Goal: Information Seeking & Learning: Learn about a topic

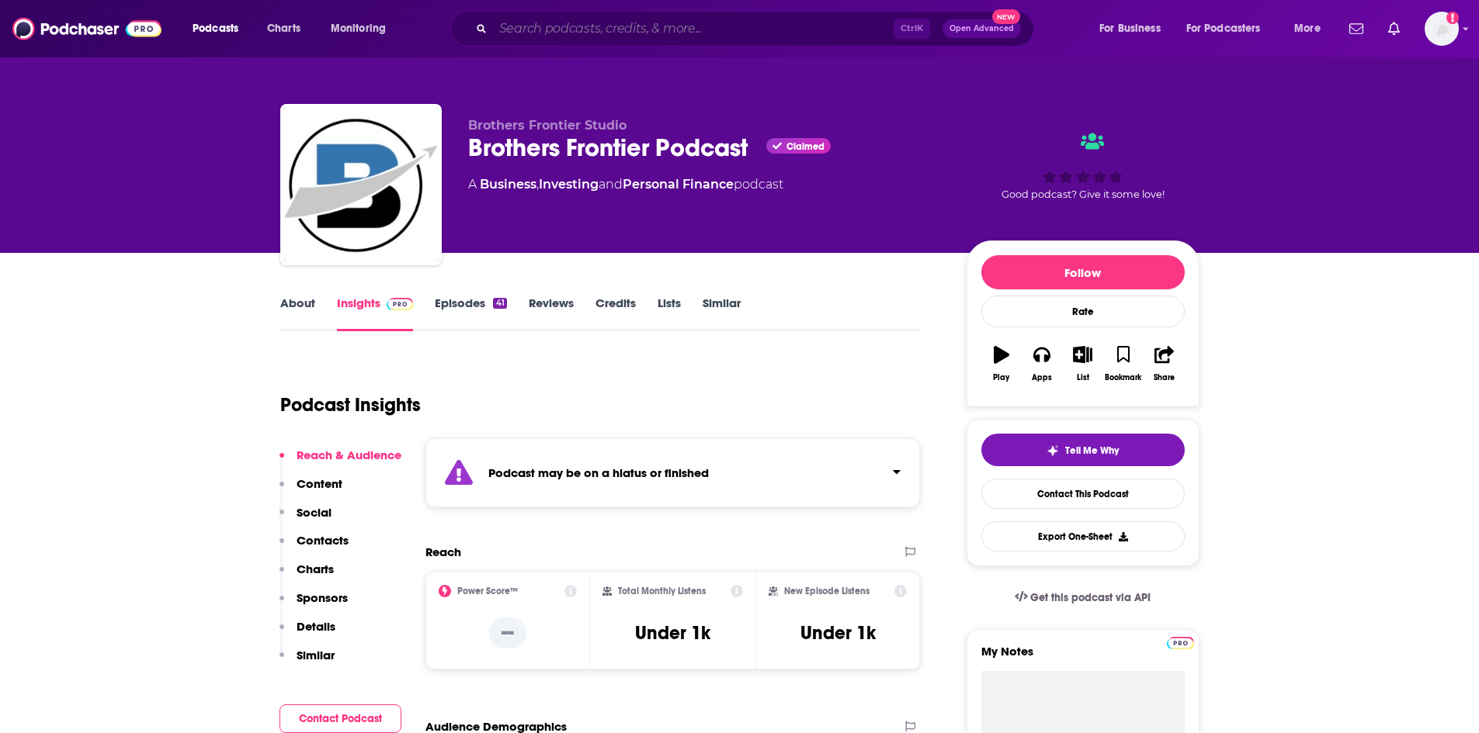
click at [577, 29] on input "Search podcasts, credits, & more..." at bounding box center [693, 28] width 400 height 25
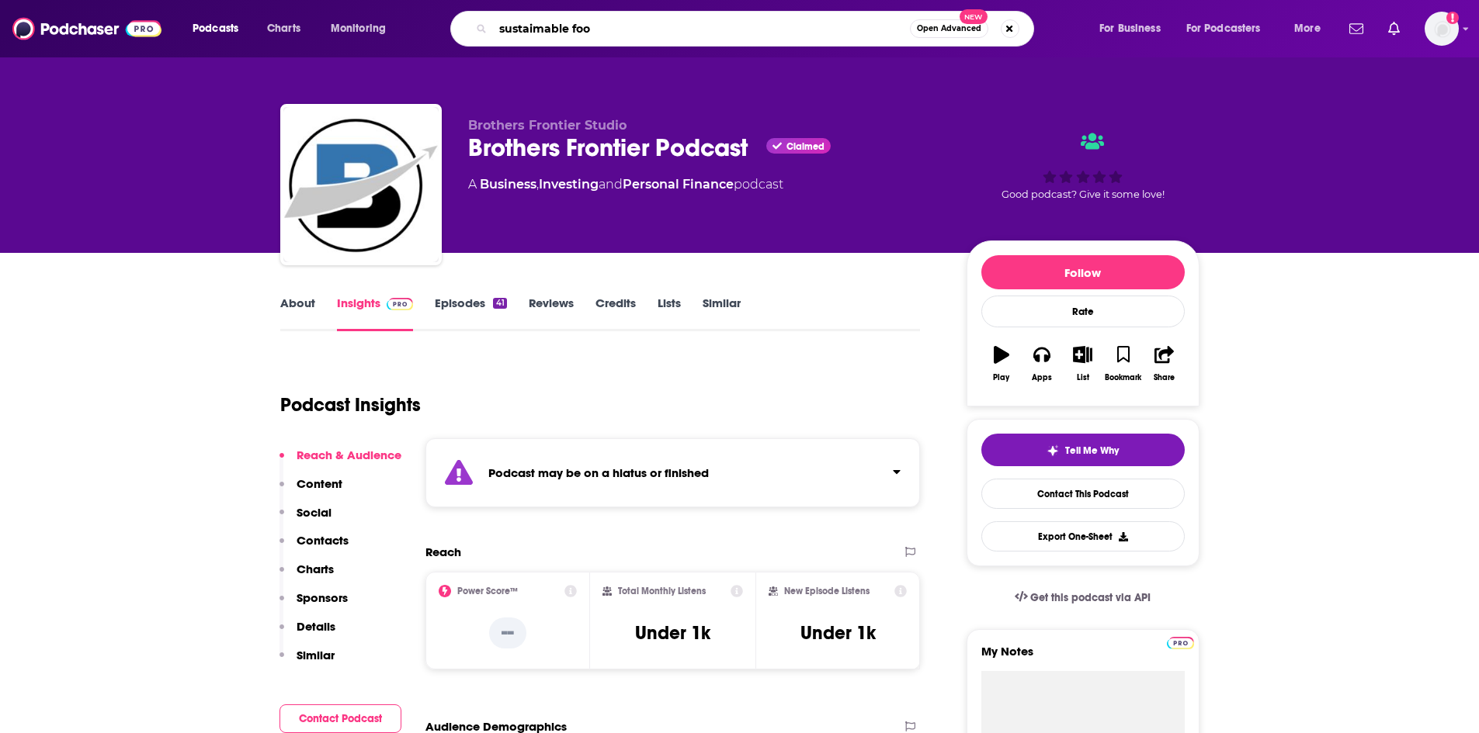
type input "sustaimable food"
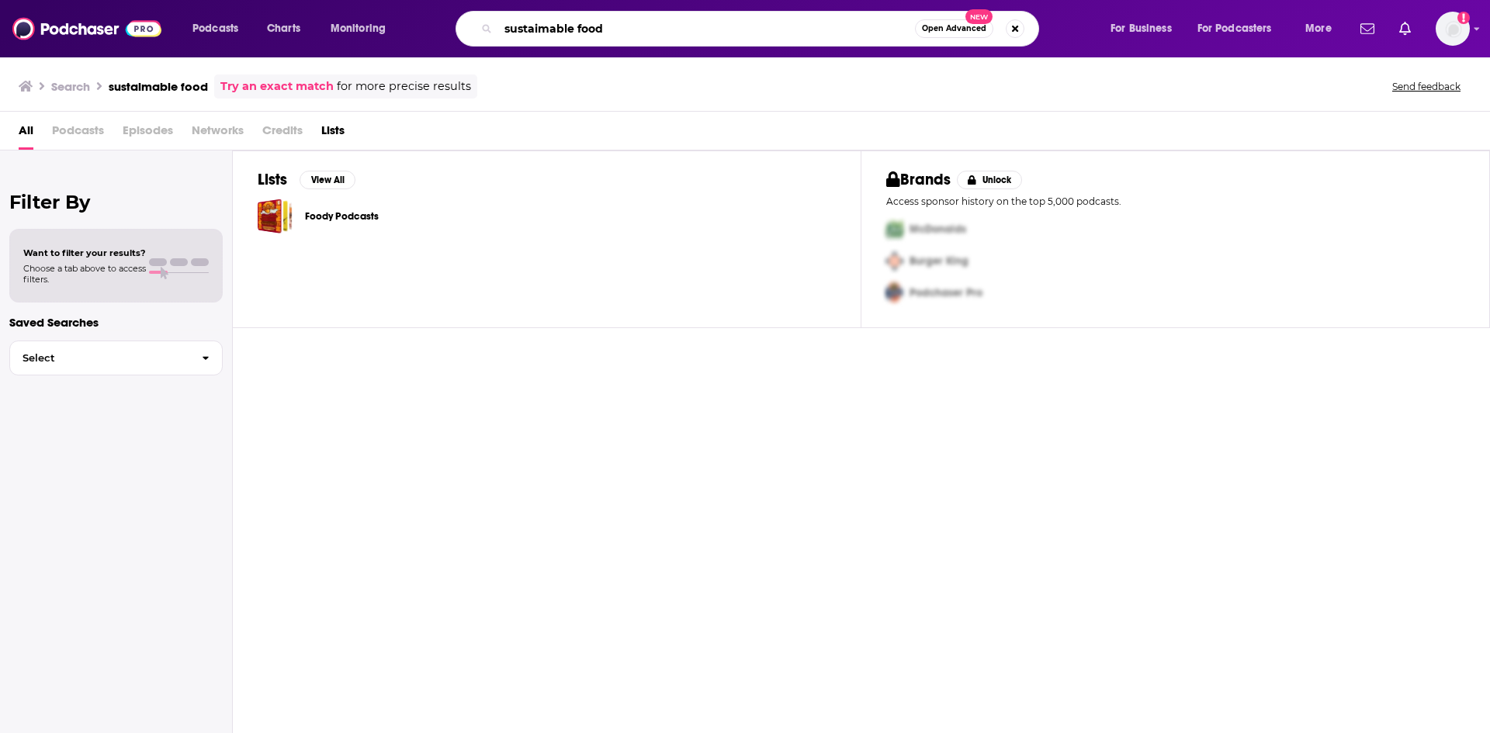
drag, startPoint x: 629, startPoint y: 32, endPoint x: 501, endPoint y: 25, distance: 129.0
click at [501, 25] on input "sustaimable food" at bounding box center [706, 28] width 417 height 25
click at [646, 28] on input "sustaimable food" at bounding box center [706, 28] width 417 height 25
drag, startPoint x: 717, startPoint y: 26, endPoint x: 495, endPoint y: 21, distance: 222.0
click at [495, 21] on div "sustaimable food Open Advanced New" at bounding box center [748, 29] width 584 height 36
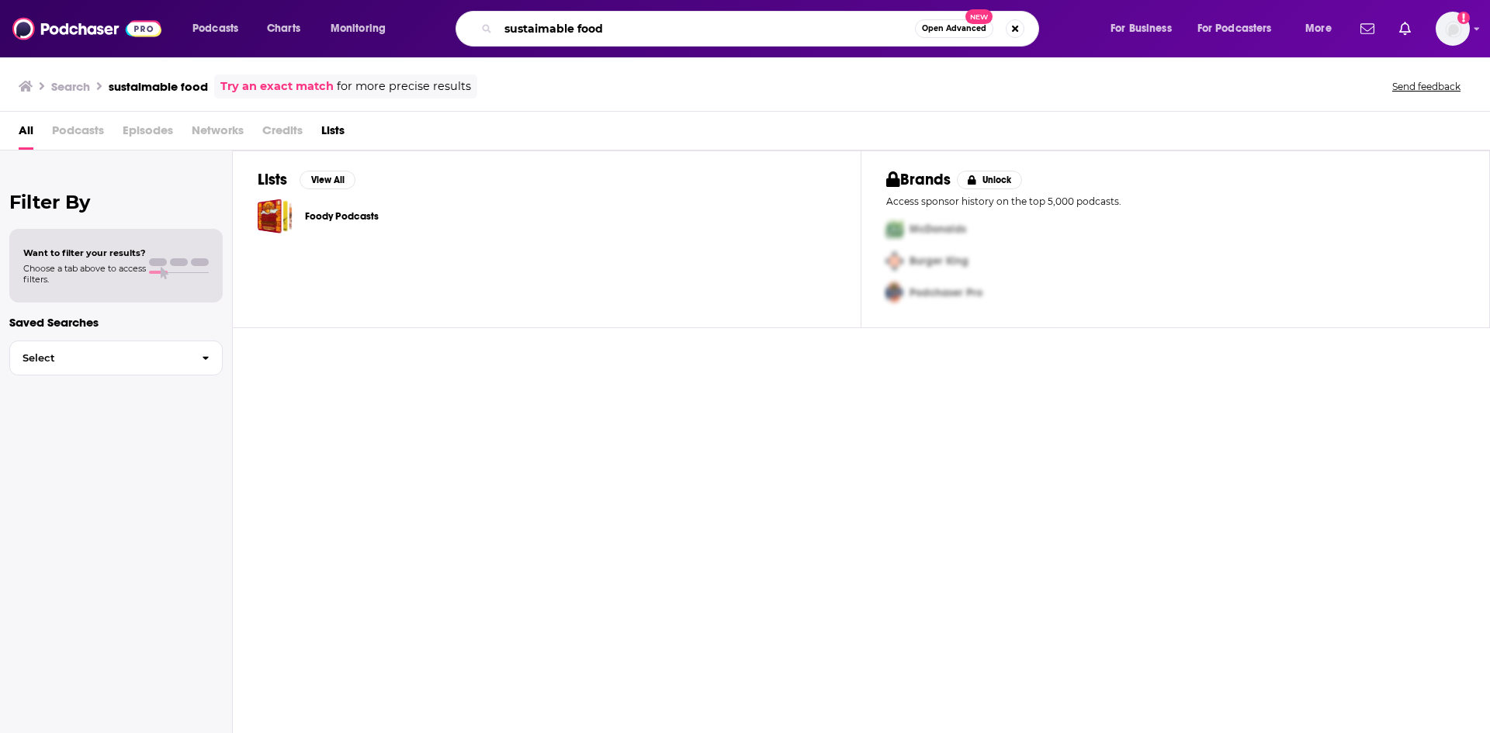
paste input "Podcasts on Food, Farming, and Sustainability"
type input "Podcasts on Food, Farming, and Sustainability"
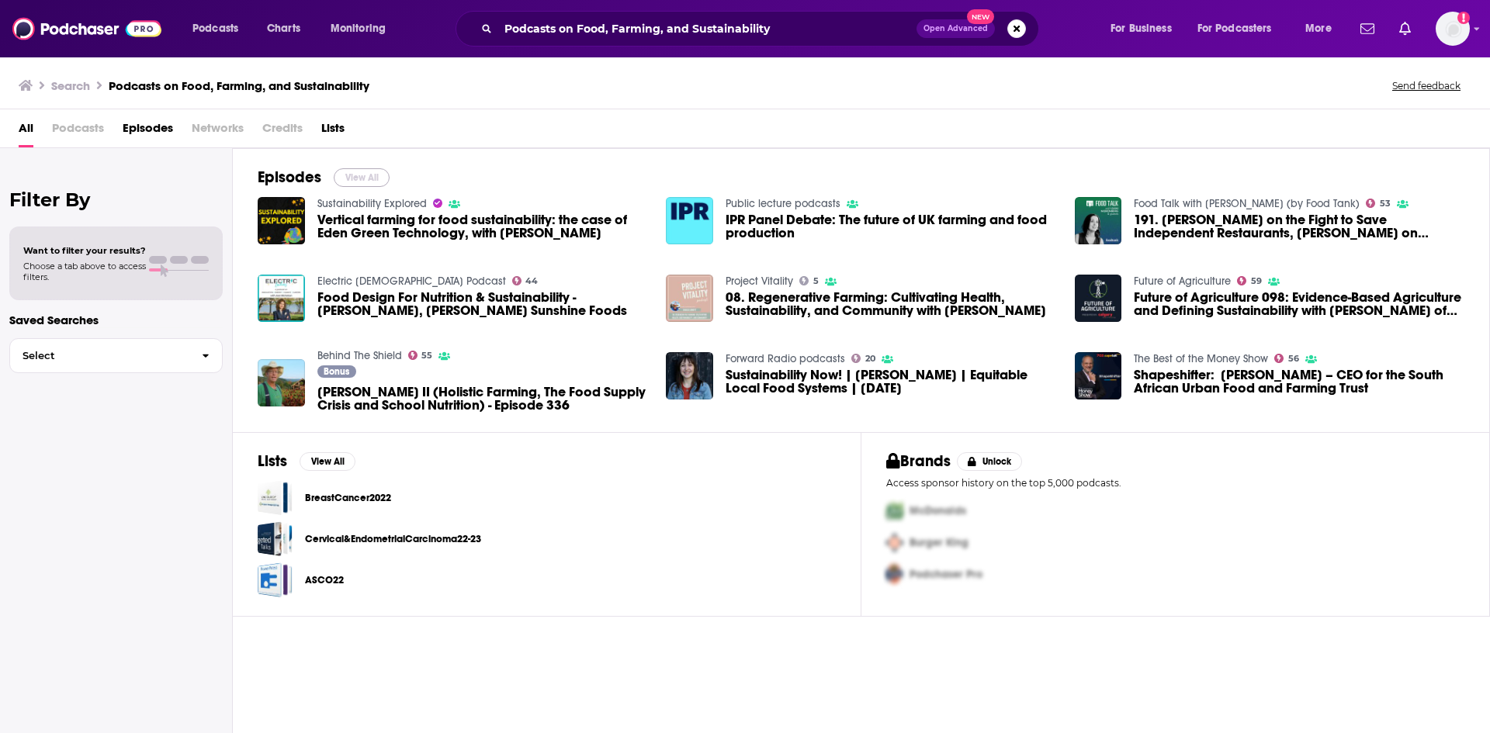
click at [377, 175] on button "View All" at bounding box center [362, 177] width 56 height 19
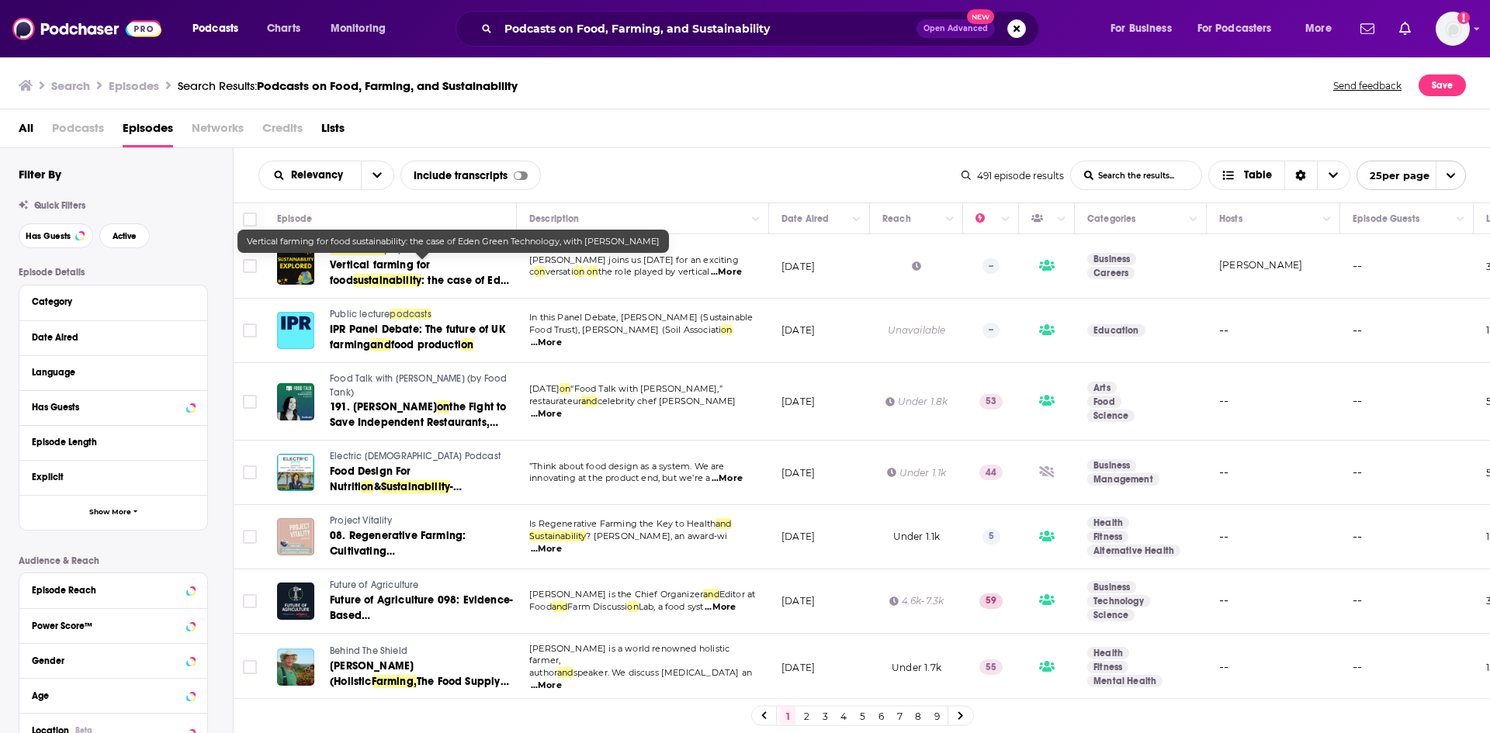
click at [430, 267] on span "Vertical farming for food" at bounding box center [380, 272] width 100 height 29
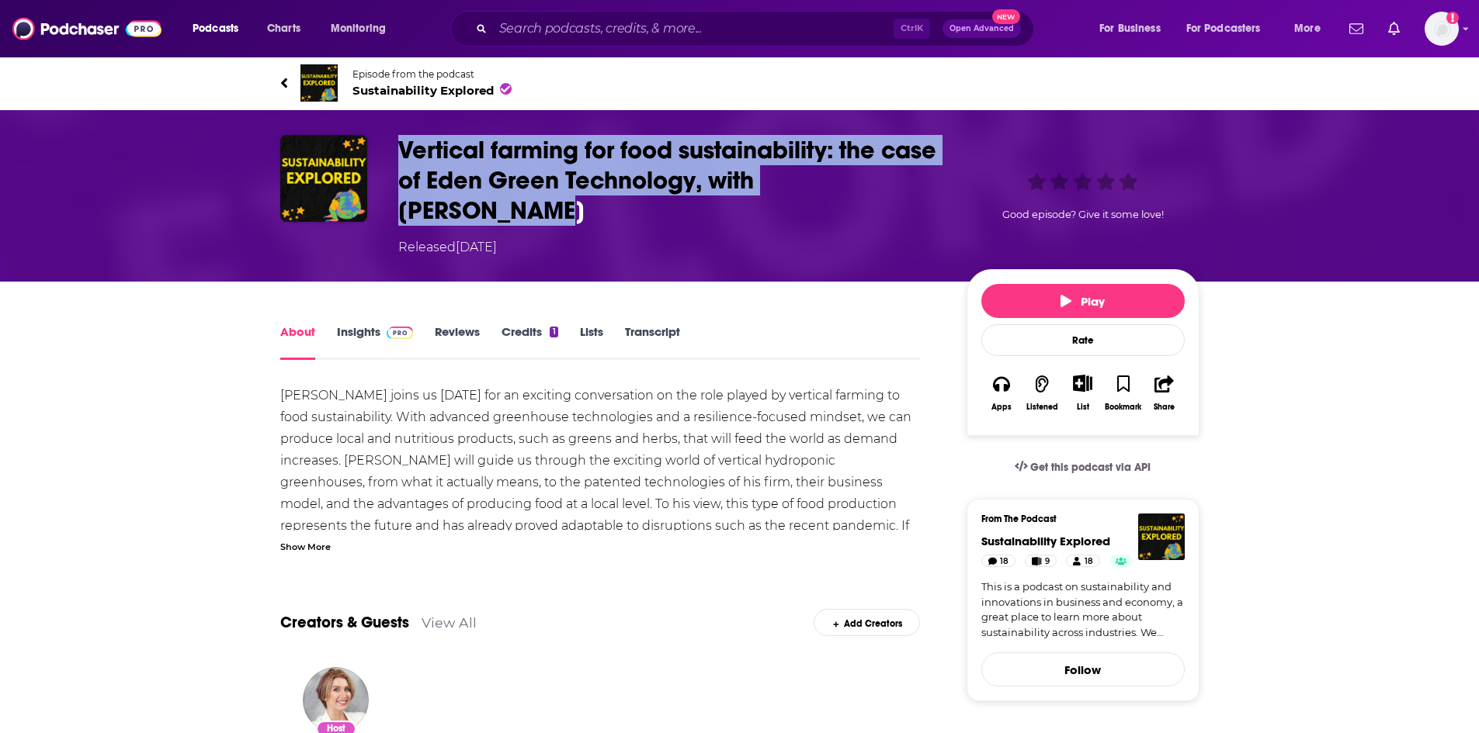
drag, startPoint x: 505, startPoint y: 213, endPoint x: 399, endPoint y: 144, distance: 126.2
click at [399, 144] on h1 "Vertical farming for food sustainability: the case of Eden Green Technology, wi…" at bounding box center [669, 180] width 543 height 91
copy h1 "Vertical farming for food sustainability: the case of Eden Green Technology, wi…"
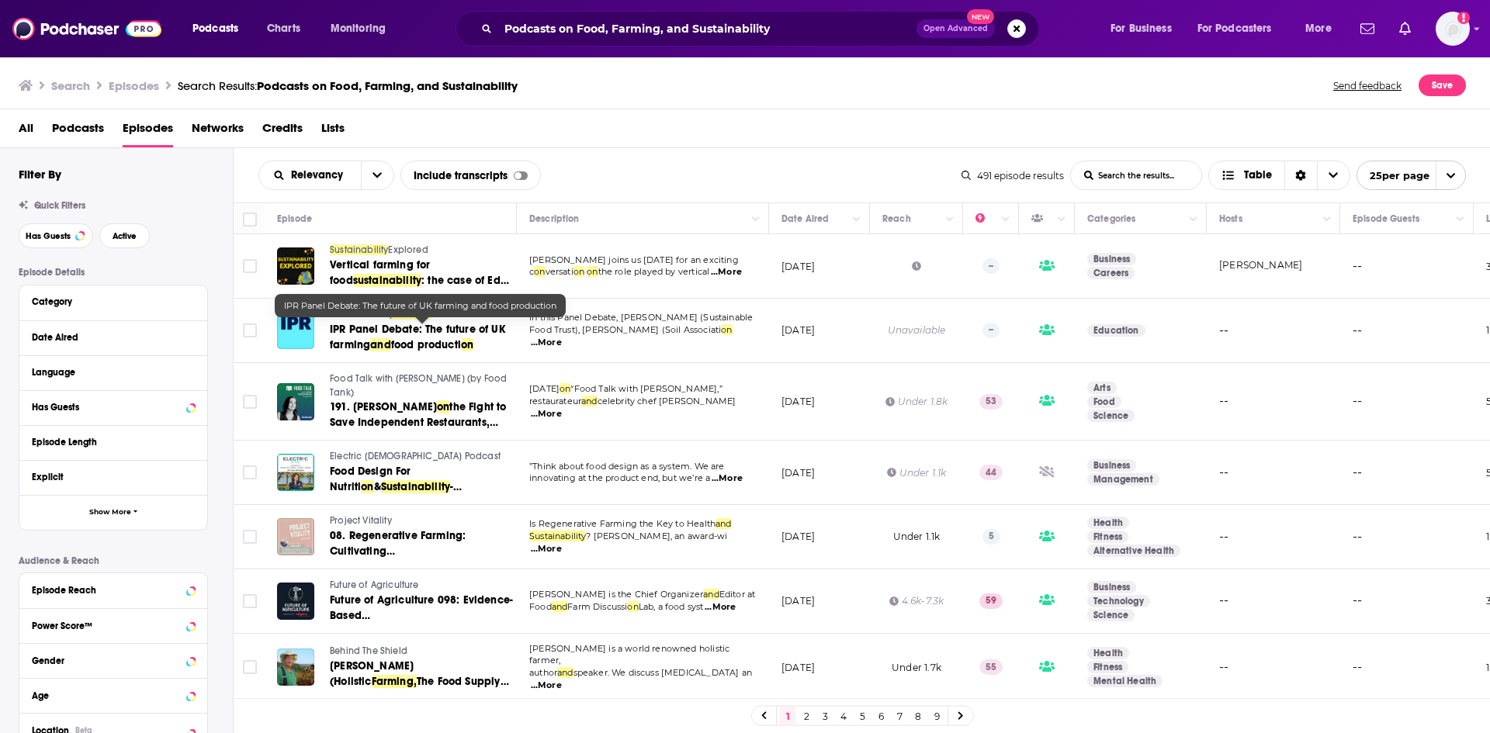
click at [398, 335] on span "IPR Panel Debate: The future of UK farming" at bounding box center [417, 337] width 175 height 29
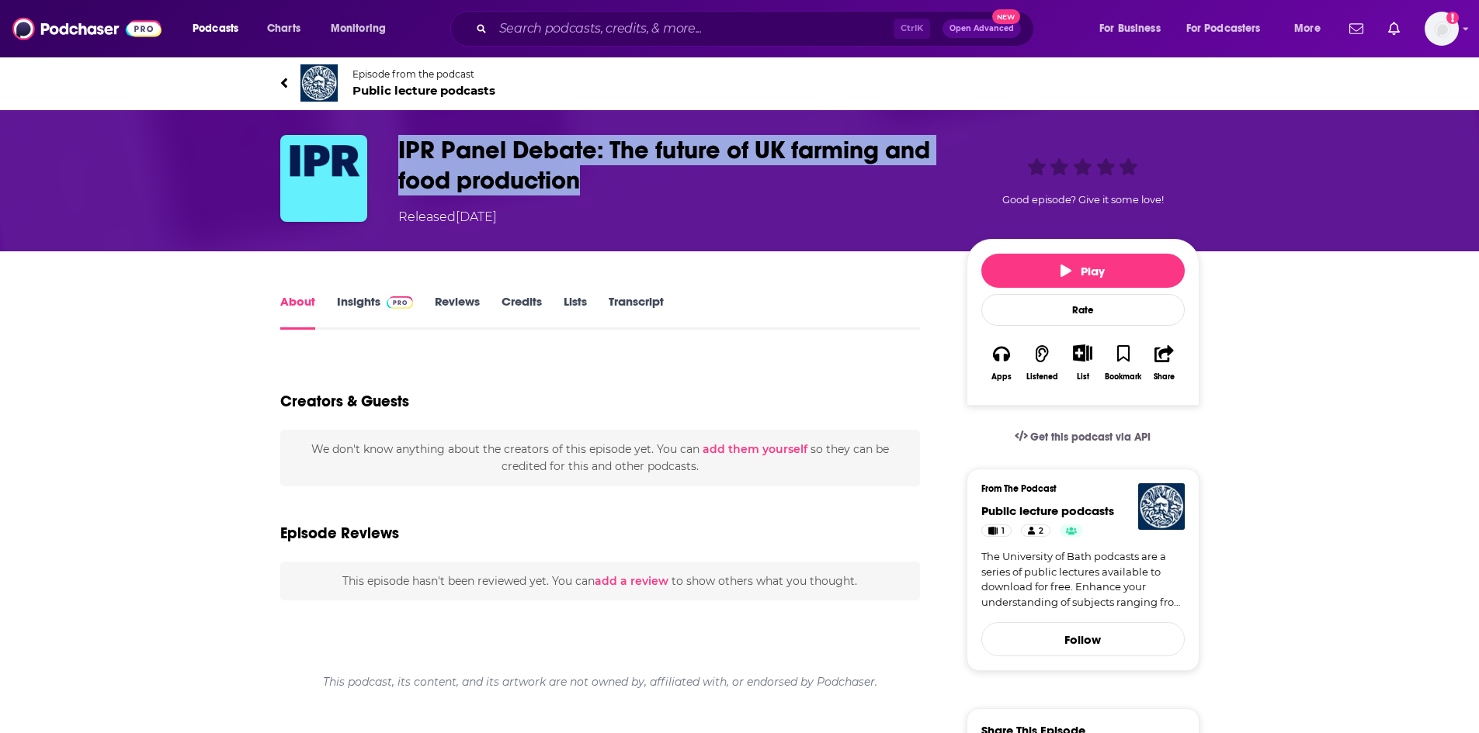
drag, startPoint x: 588, startPoint y: 186, endPoint x: 390, endPoint y: 158, distance: 199.9
click at [390, 158] on div "IPR Panel Debate: The future of UK farming and food production Released [DATE] …" at bounding box center [739, 181] width 919 height 92
copy h1 "IPR Panel Debate: The future of UK farming and food production"
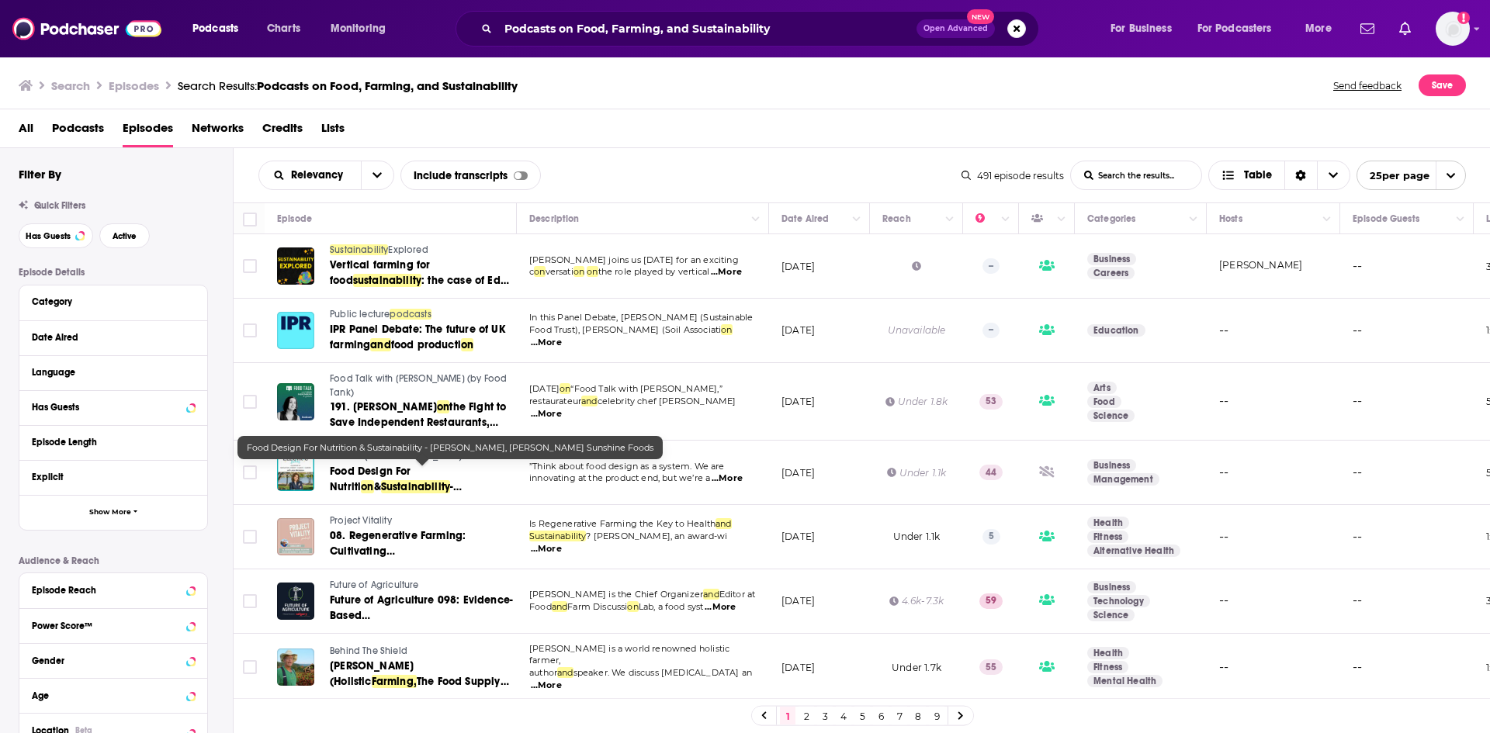
click at [404, 471] on span "Food Design For Nutriti" at bounding box center [370, 479] width 81 height 29
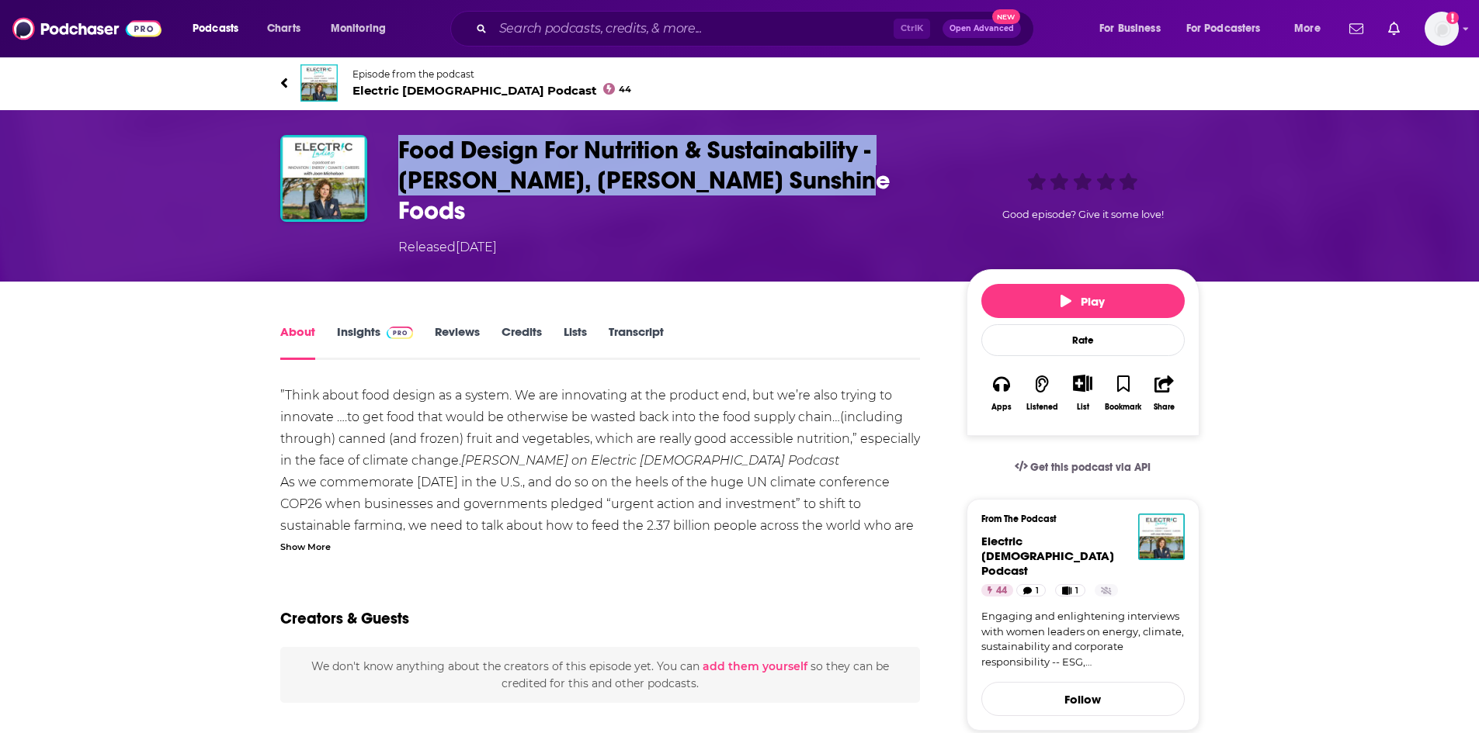
drag, startPoint x: 796, startPoint y: 176, endPoint x: 400, endPoint y: 144, distance: 397.2
click at [400, 144] on h1 "Food Design For Nutrition & Sustainability - [PERSON_NAME], [PERSON_NAME] Sunsh…" at bounding box center [669, 180] width 543 height 91
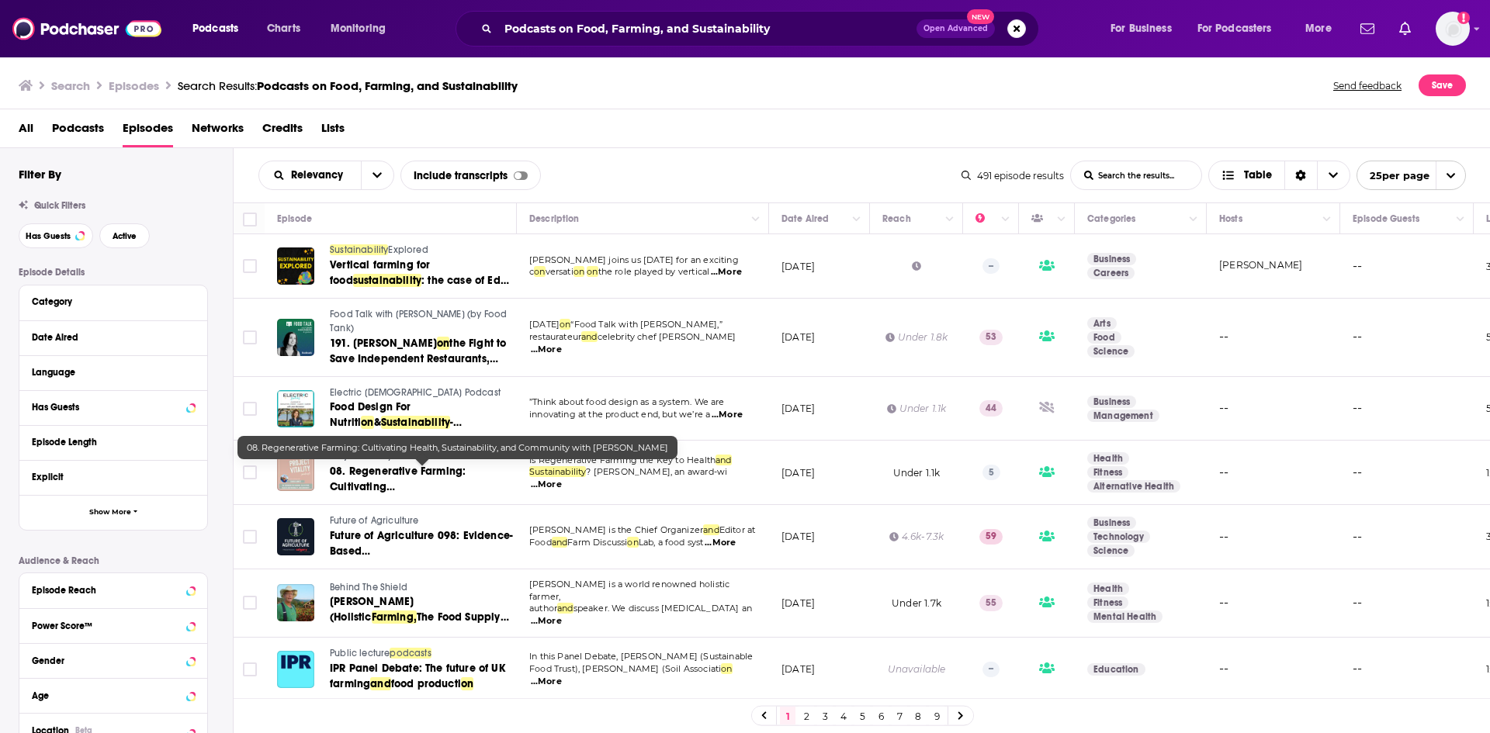
click at [415, 480] on span "08. Regenerative Farming: Cultivating Health," at bounding box center [398, 487] width 136 height 44
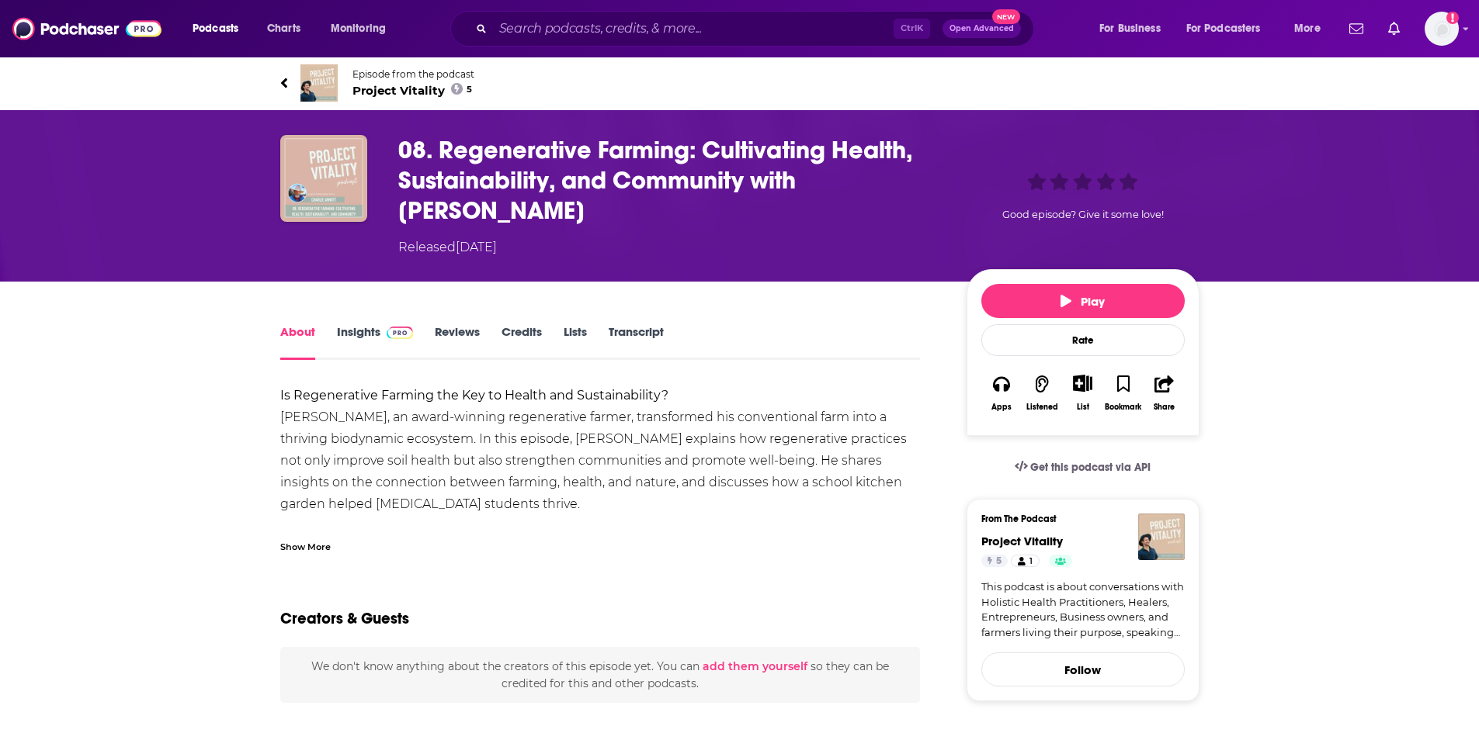
drag, startPoint x: 515, startPoint y: 202, endPoint x: 438, endPoint y: 145, distance: 96.1
click at [438, 145] on h1 "08. Regenerative Farming: Cultivating Health, Sustainability, and Community wit…" at bounding box center [669, 180] width 543 height 91
copy h1 "Regenerative Farming: Cultivating Health, Sustainability, and Community with [P…"
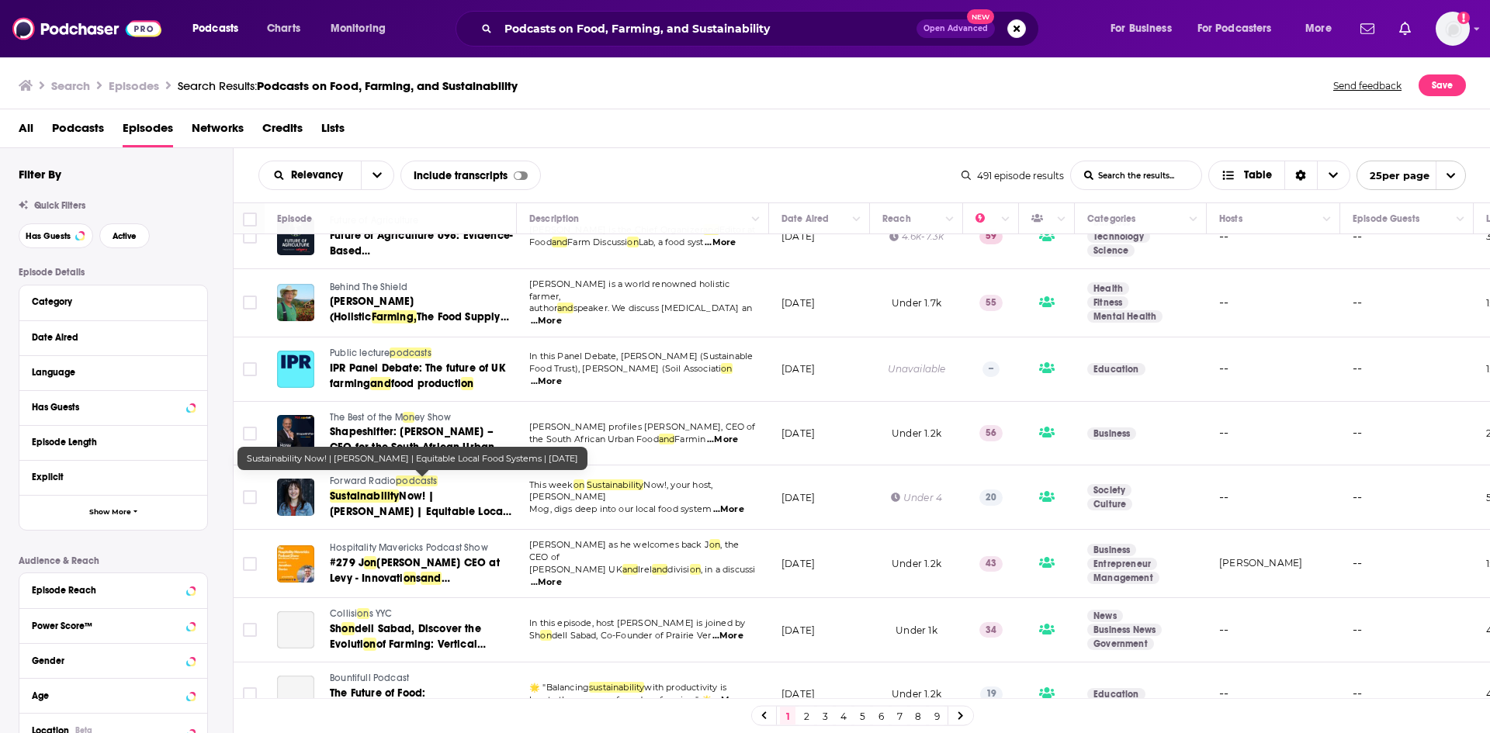
scroll to position [310, 0]
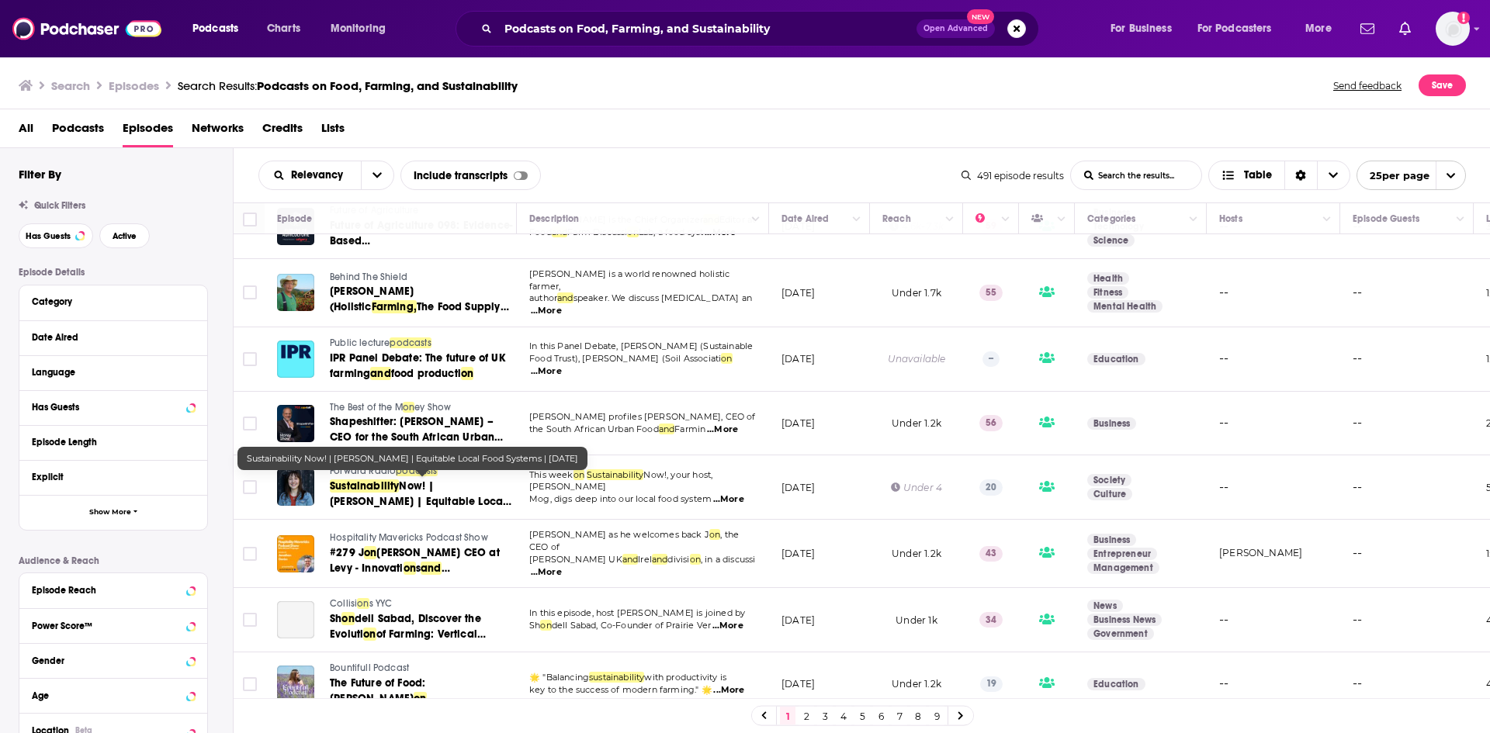
click at [413, 488] on span "Now! | [PERSON_NAME] | Equitable Local Food Systems | [DATE]" at bounding box center [421, 502] width 182 height 44
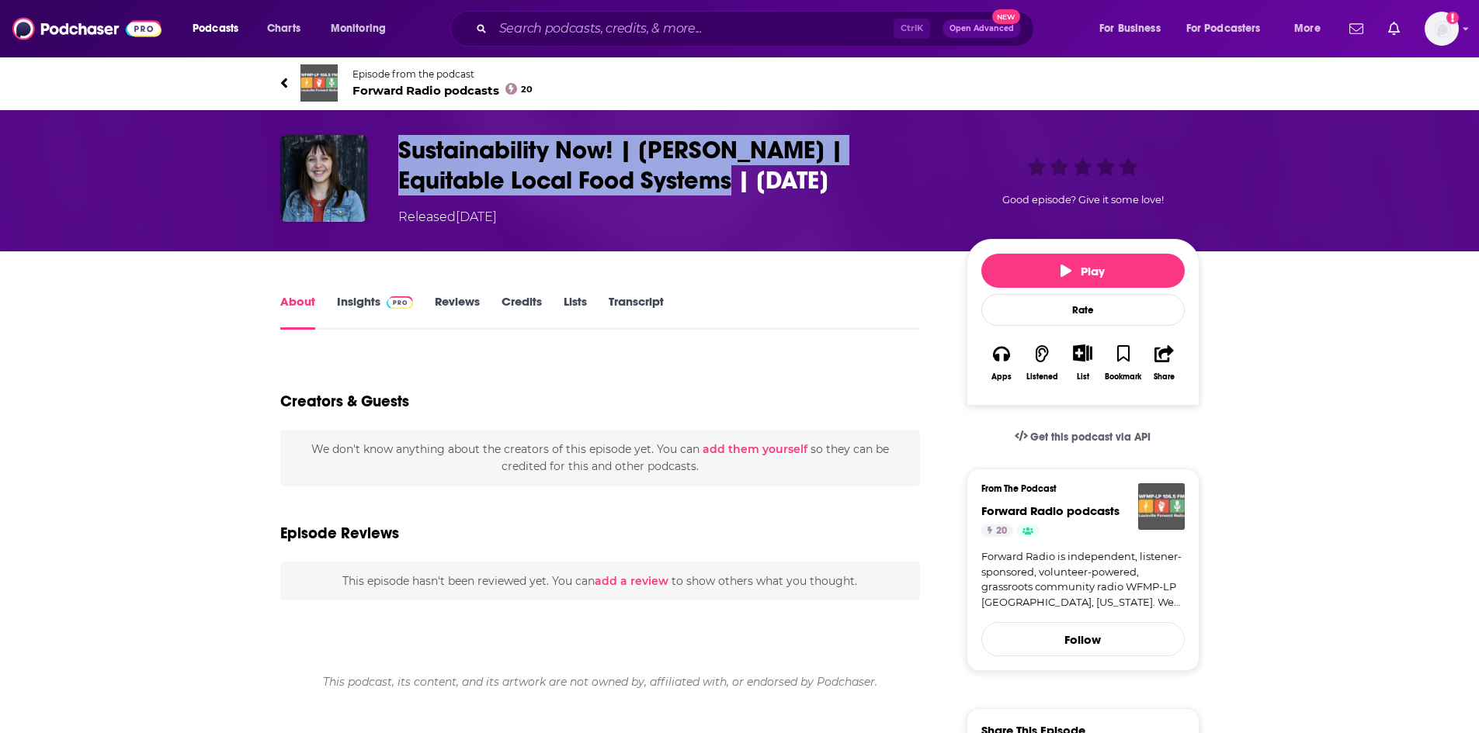
drag, startPoint x: 737, startPoint y: 180, endPoint x: 389, endPoint y: 144, distance: 349.6
click at [389, 144] on div "Sustainability Now! | [PERSON_NAME] | Equitable Local Food Systems | [DATE] Rel…" at bounding box center [739, 181] width 919 height 92
copy h1 "Sustainability Now! | [PERSON_NAME] | Equitable Local Food Systems"
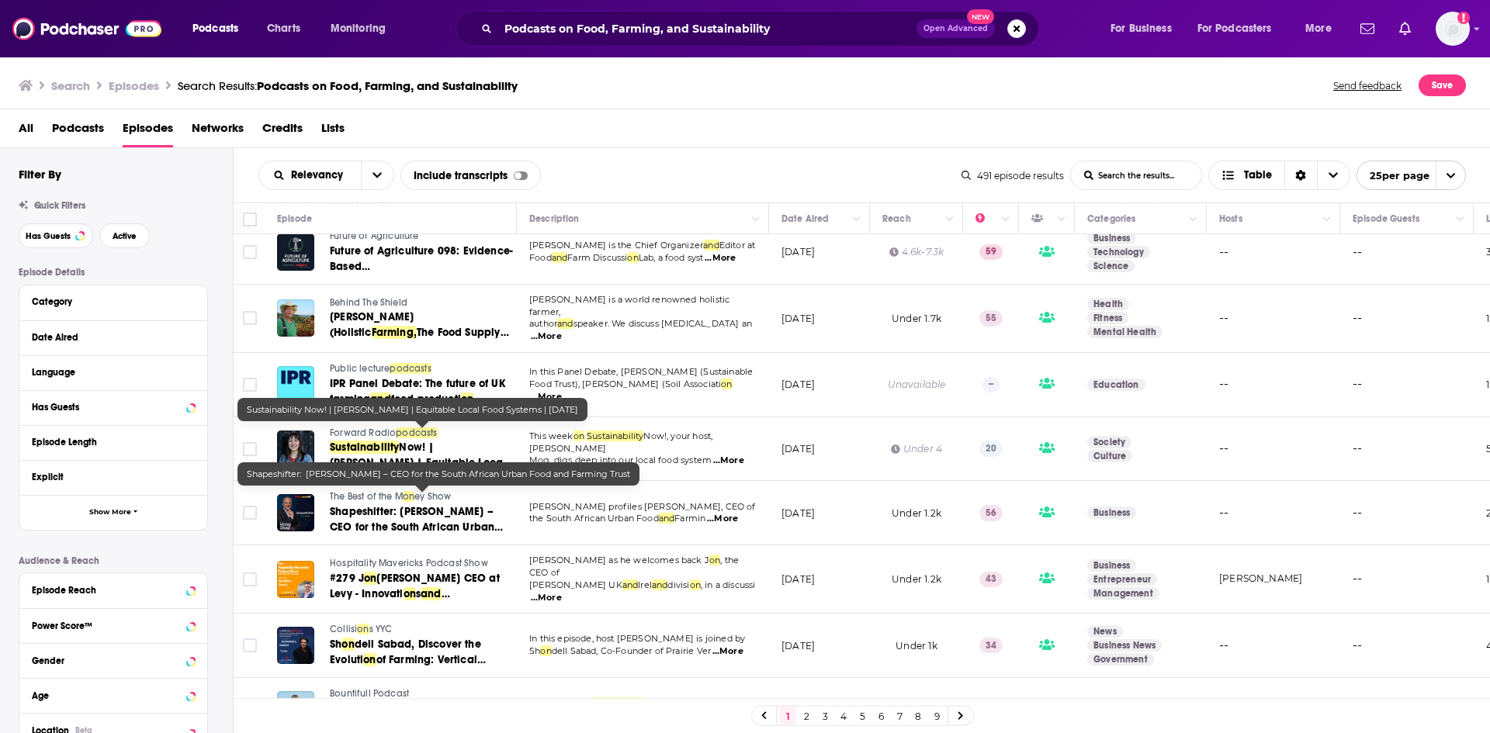
scroll to position [310, 0]
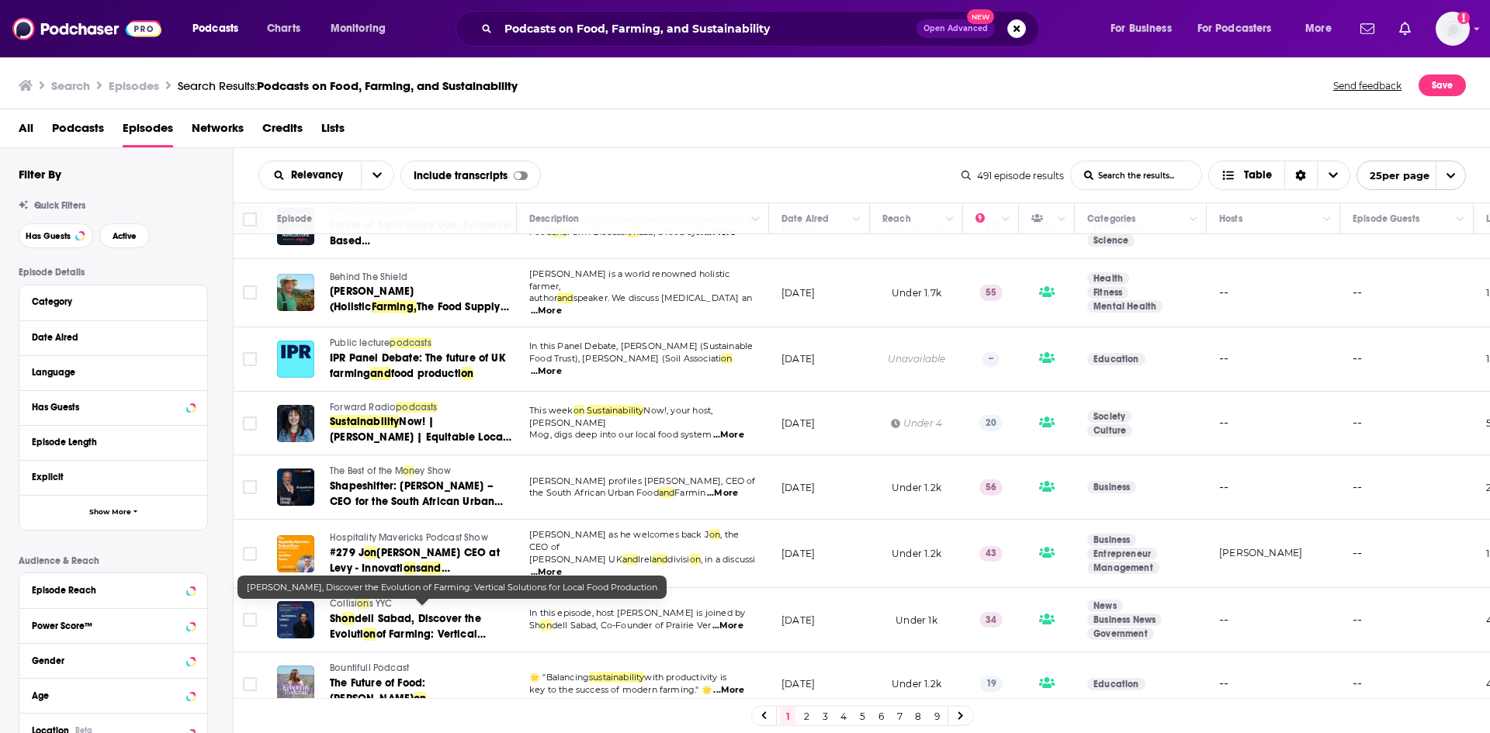
click at [431, 612] on span "dell Sabad, Discover the Evoluti" at bounding box center [405, 626] width 151 height 29
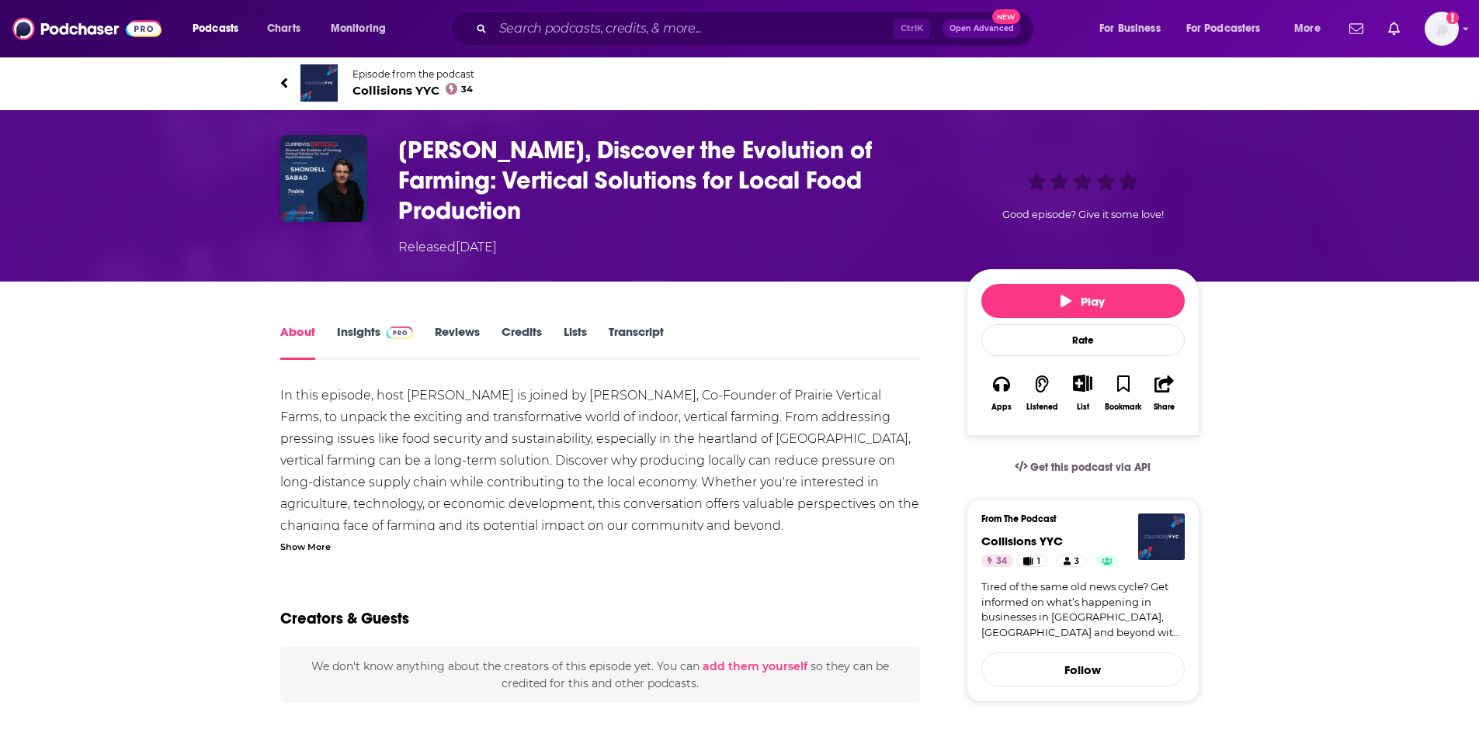
drag, startPoint x: 529, startPoint y: 210, endPoint x: 402, endPoint y: 151, distance: 139.6
click at [402, 151] on h1 "[PERSON_NAME], Discover the Evolution of Farming: Vertical Solutions for Local …" at bounding box center [669, 180] width 543 height 91
copy h1 "[PERSON_NAME], Discover the Evolution of Farming: Vertical Solutions for Local …"
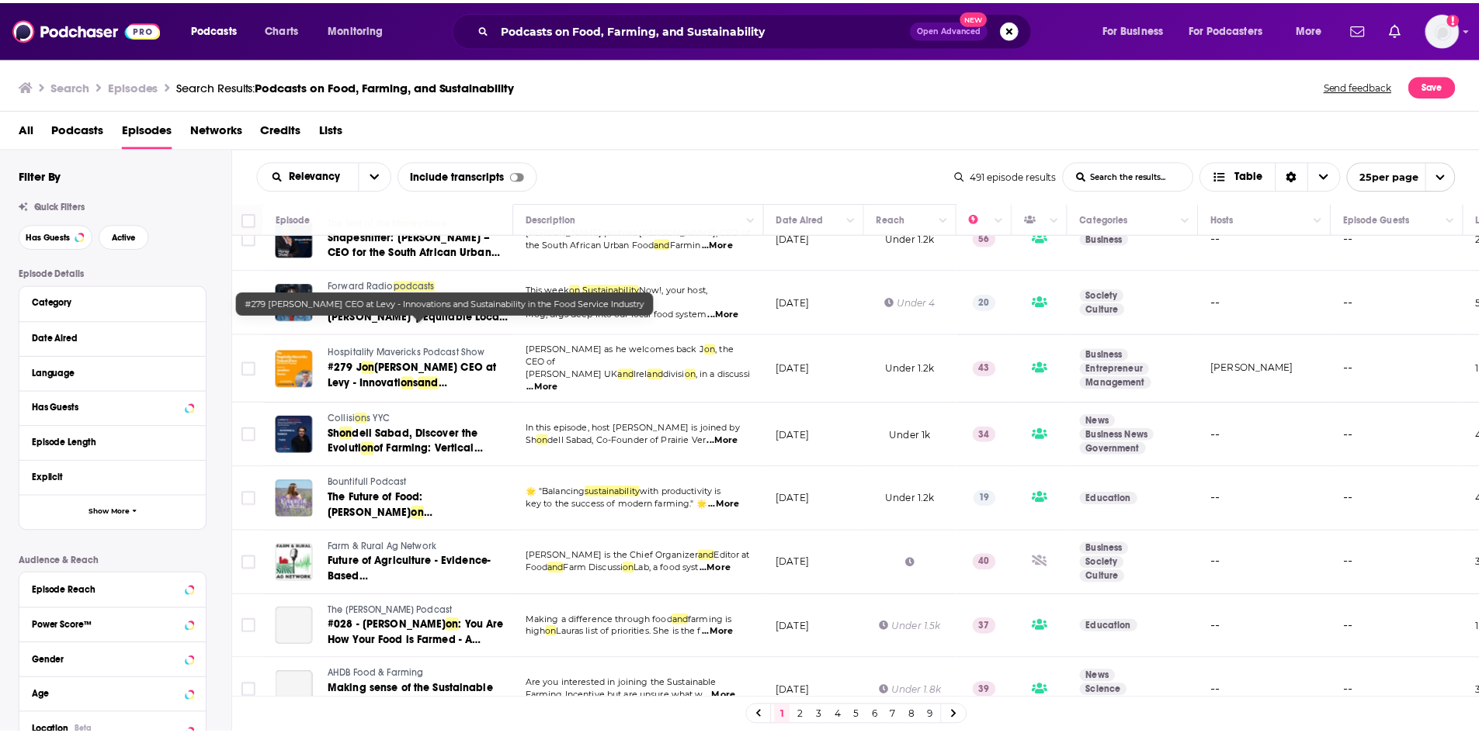
scroll to position [543, 0]
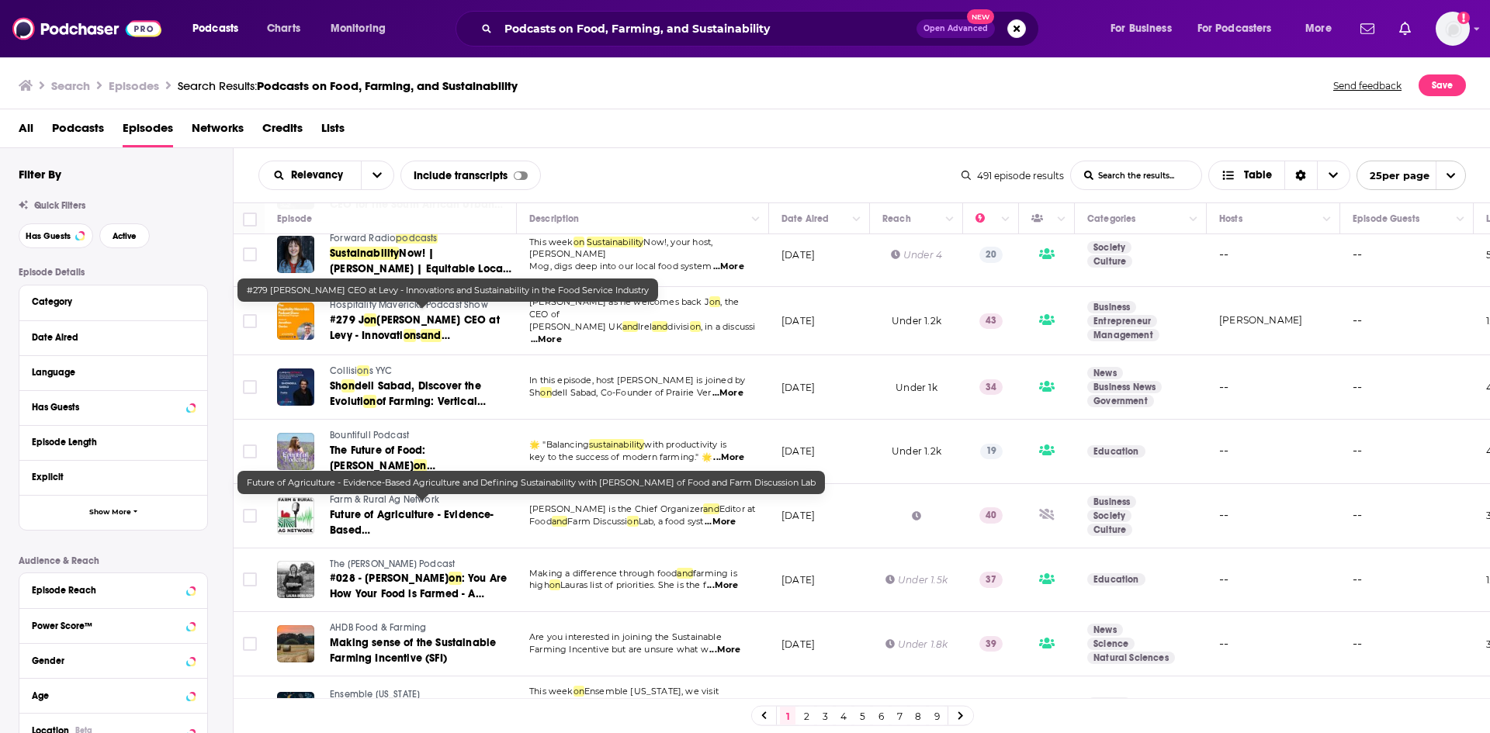
click at [425, 508] on span "Future of Agriculture - Evidence-Based Agriculture" at bounding box center [412, 530] width 165 height 44
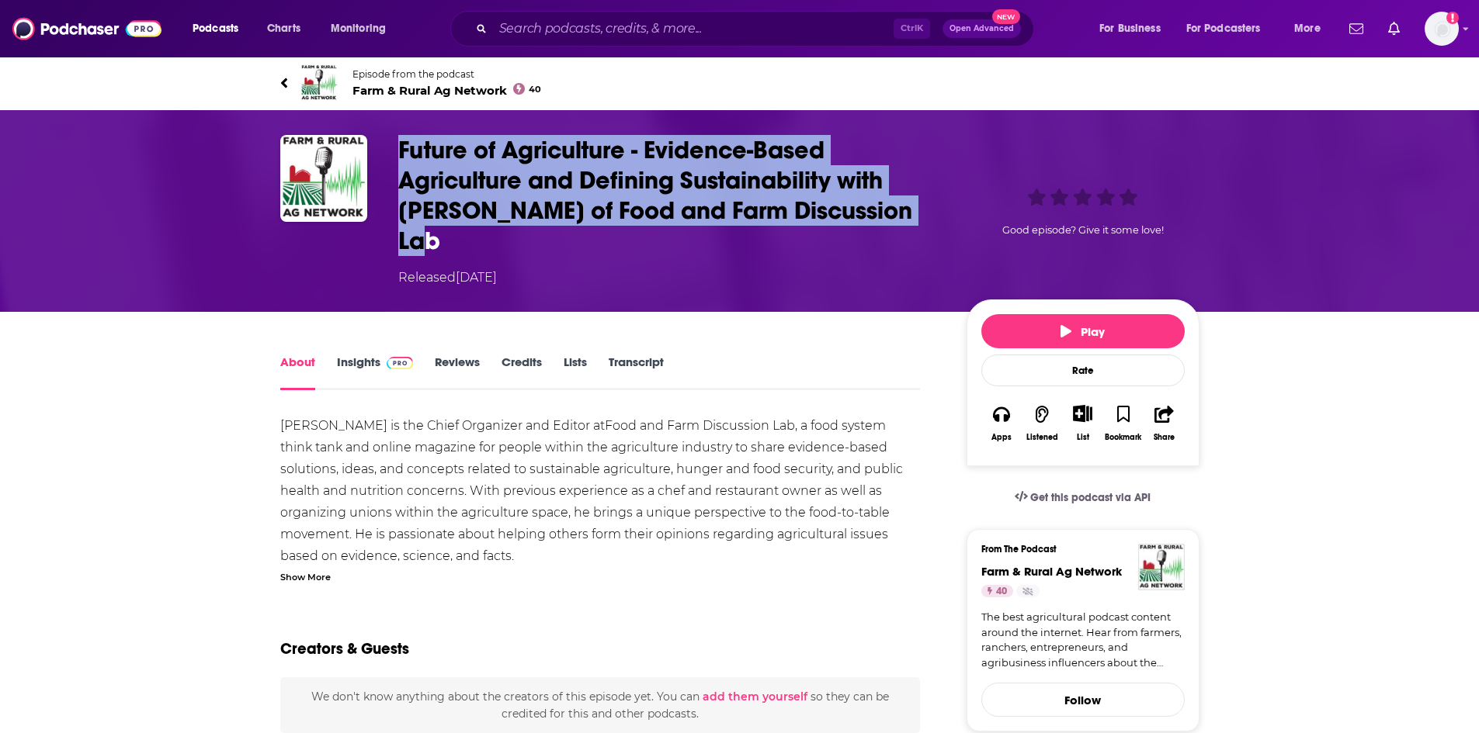
drag, startPoint x: 862, startPoint y: 207, endPoint x: 400, endPoint y: 147, distance: 465.7
click at [400, 147] on div "Future of Agriculture - Evidence-Based Agriculture and Defining Sustainability …" at bounding box center [798, 211] width 801 height 152
copy h1 "Future of Agriculture - Evidence-Based Agriculture and Defining Sustainability …"
